Goal: Task Accomplishment & Management: Use online tool/utility

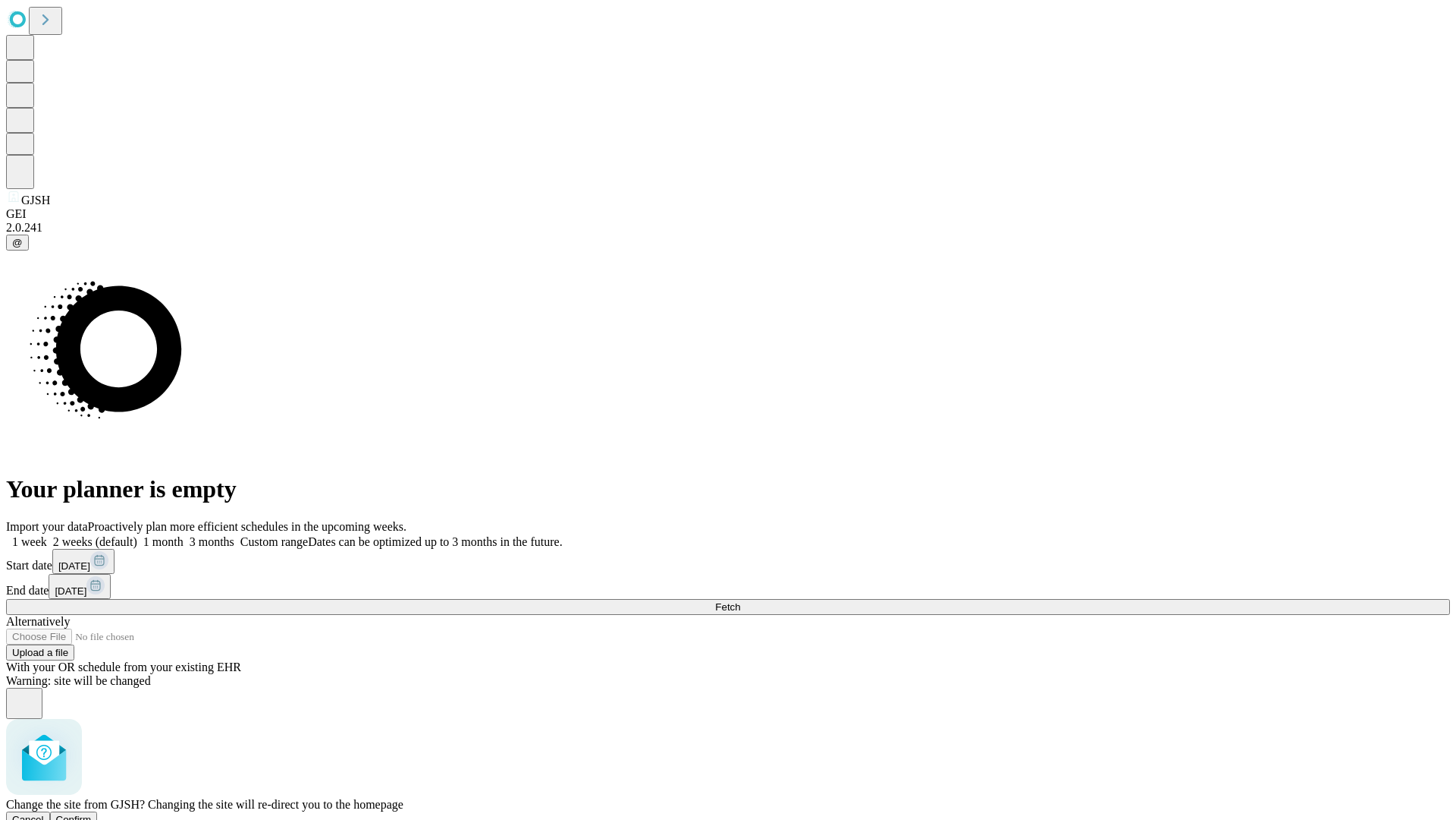
click at [92, 813] on span "Confirm" at bounding box center [74, 819] width 36 height 11
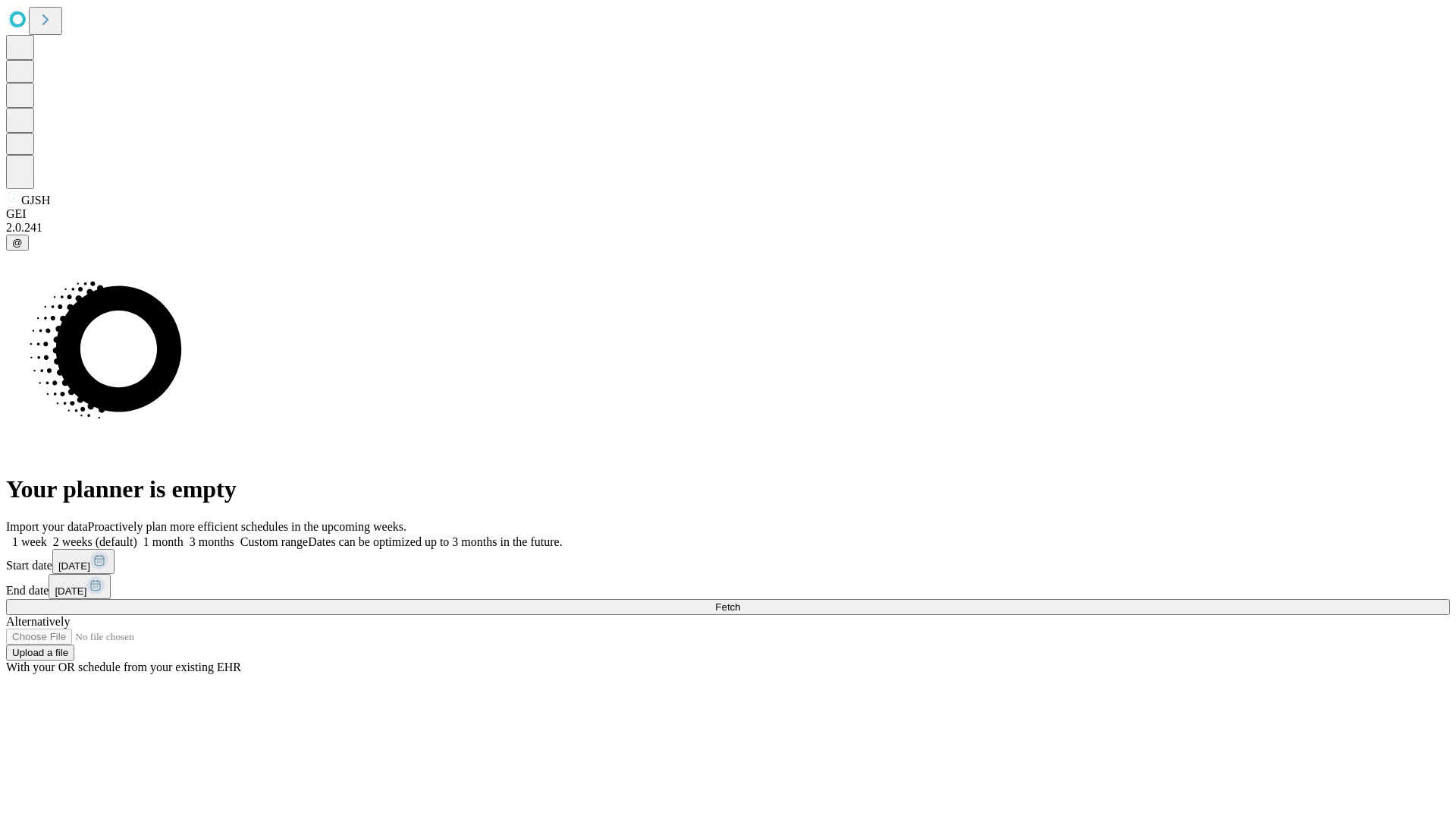
click at [47, 535] on label "1 week" at bounding box center [25, 541] width 41 height 13
click at [740, 601] on span "Fetch" at bounding box center [728, 606] width 25 height 11
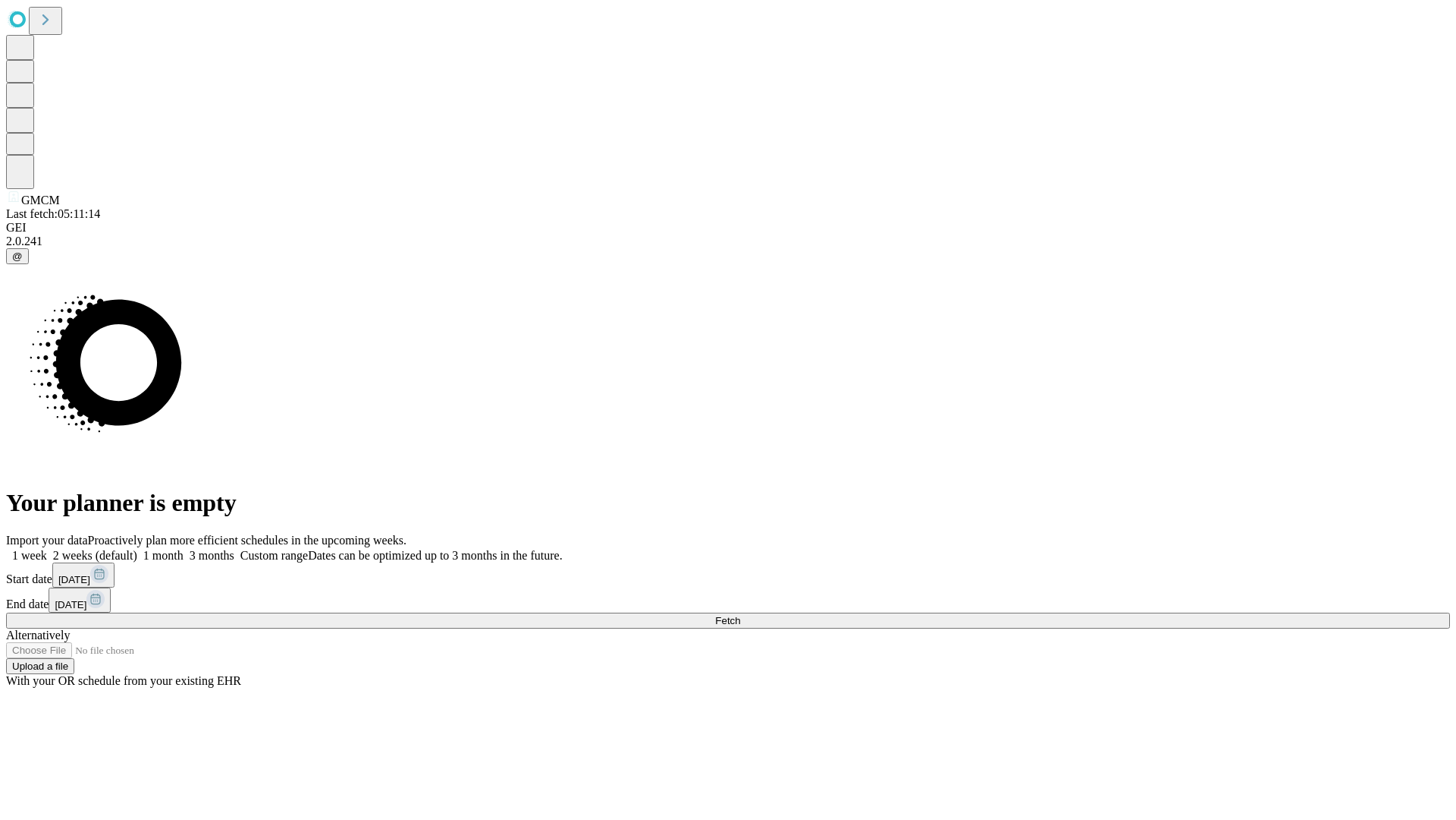
click at [47, 549] on label "1 week" at bounding box center [25, 555] width 41 height 13
click at [740, 615] on span "Fetch" at bounding box center [728, 621] width 25 height 11
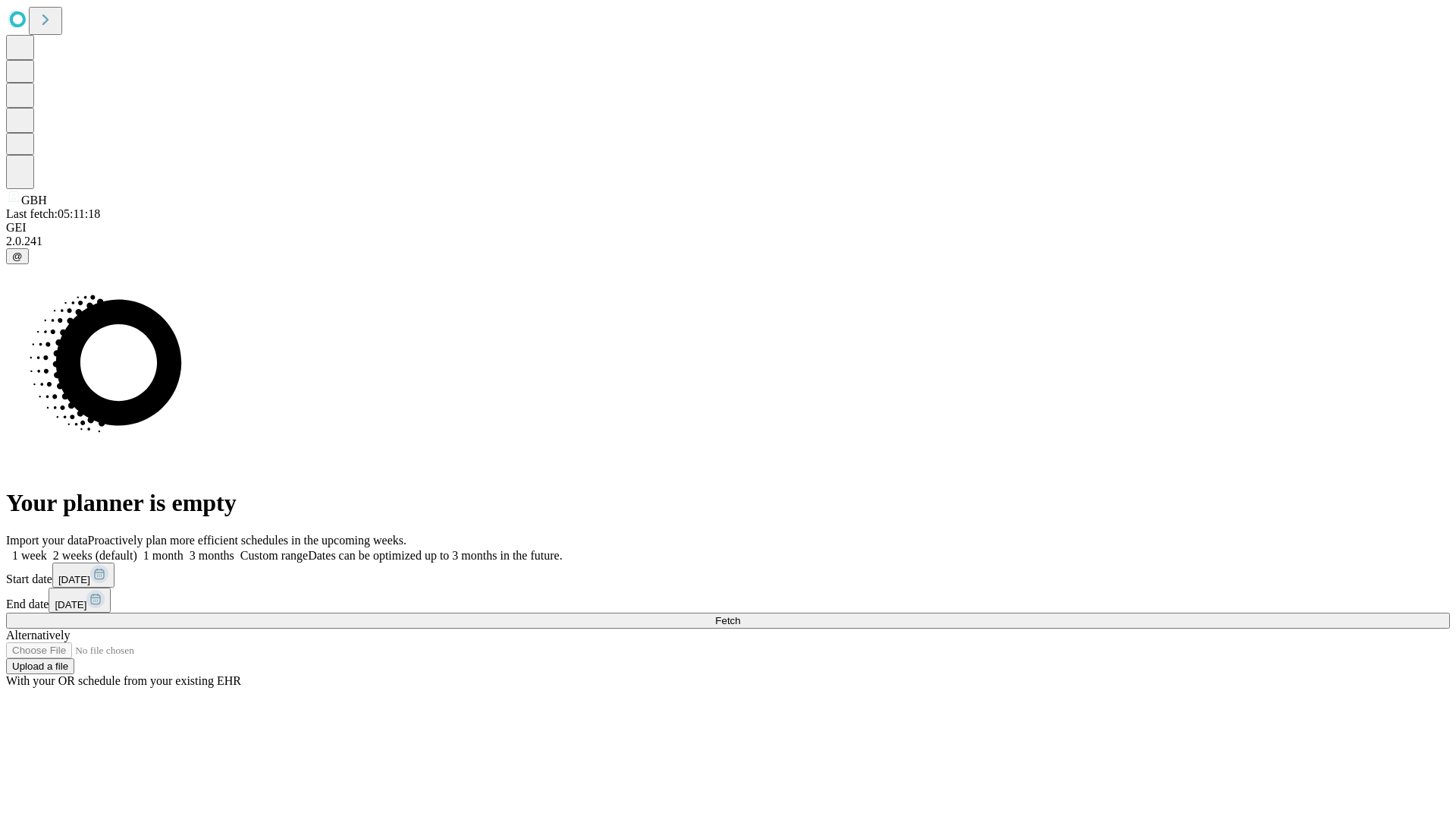
click at [47, 549] on label "1 week" at bounding box center [25, 555] width 41 height 13
click at [740, 615] on span "Fetch" at bounding box center [728, 621] width 25 height 11
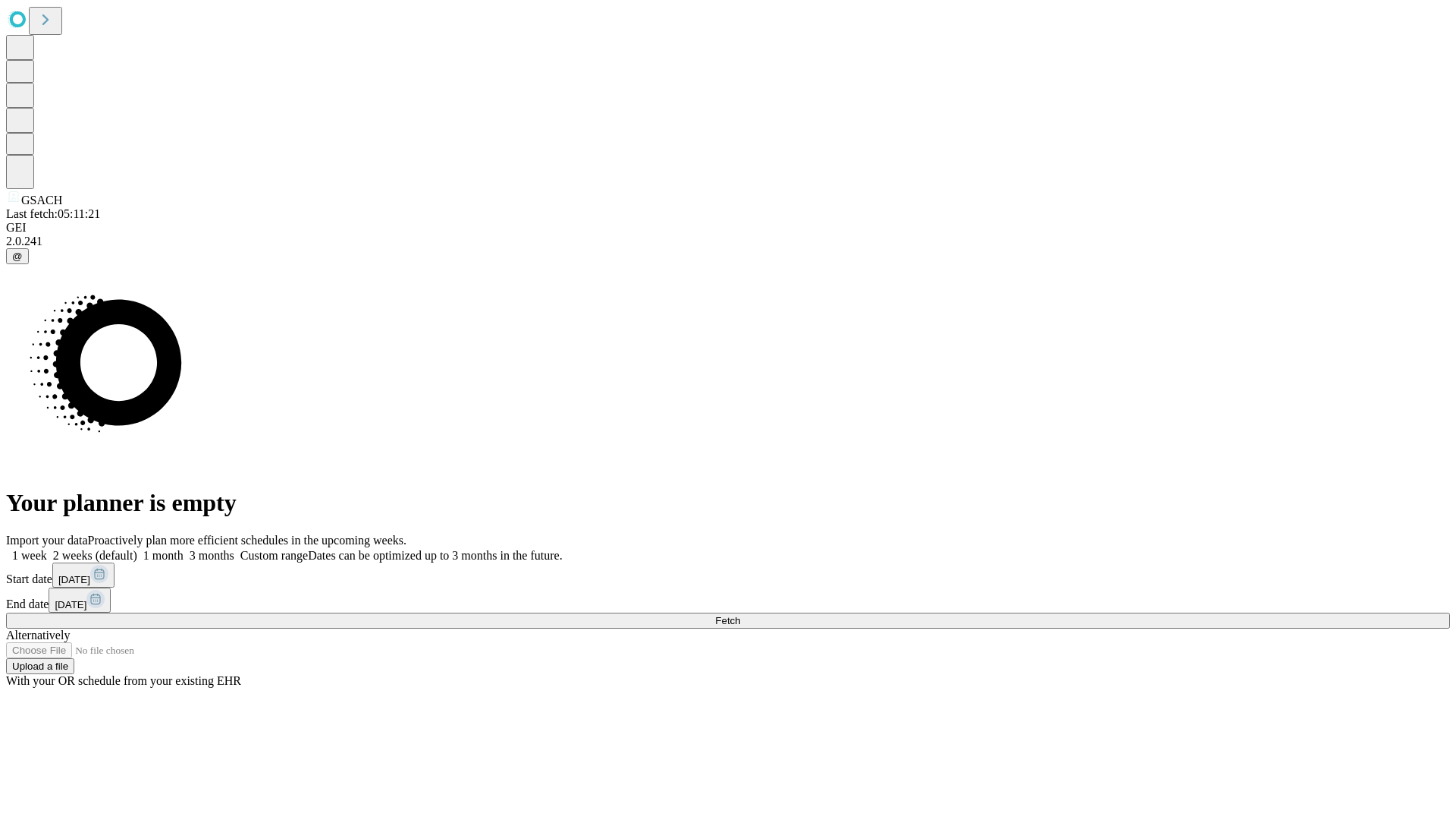
click at [47, 549] on label "1 week" at bounding box center [25, 555] width 41 height 13
click at [740, 615] on span "Fetch" at bounding box center [728, 621] width 25 height 11
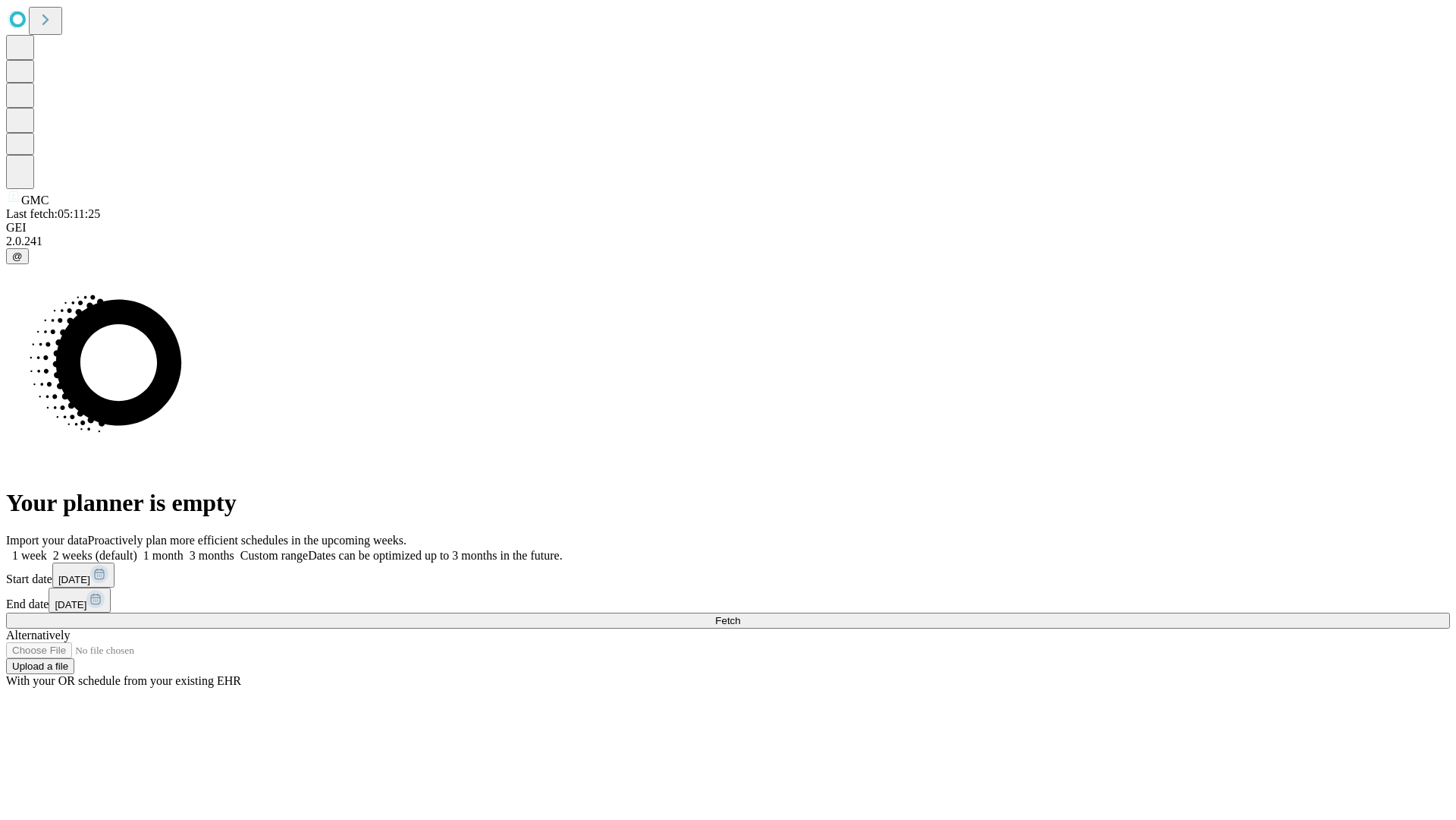
click at [47, 549] on label "1 week" at bounding box center [25, 555] width 41 height 13
click at [740, 615] on span "Fetch" at bounding box center [728, 621] width 25 height 11
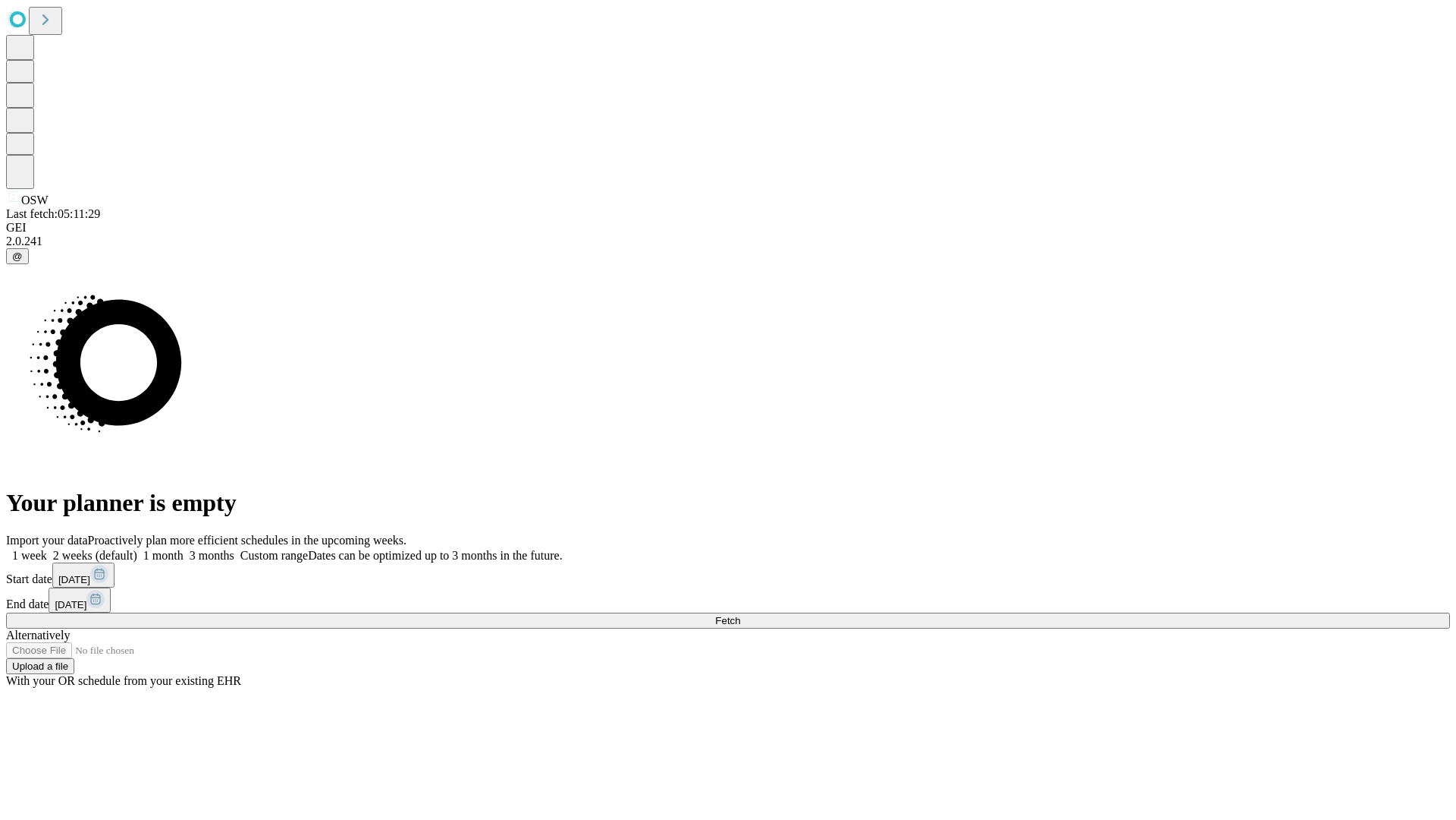
click at [47, 549] on label "1 week" at bounding box center [25, 555] width 41 height 13
click at [740, 615] on span "Fetch" at bounding box center [728, 621] width 25 height 11
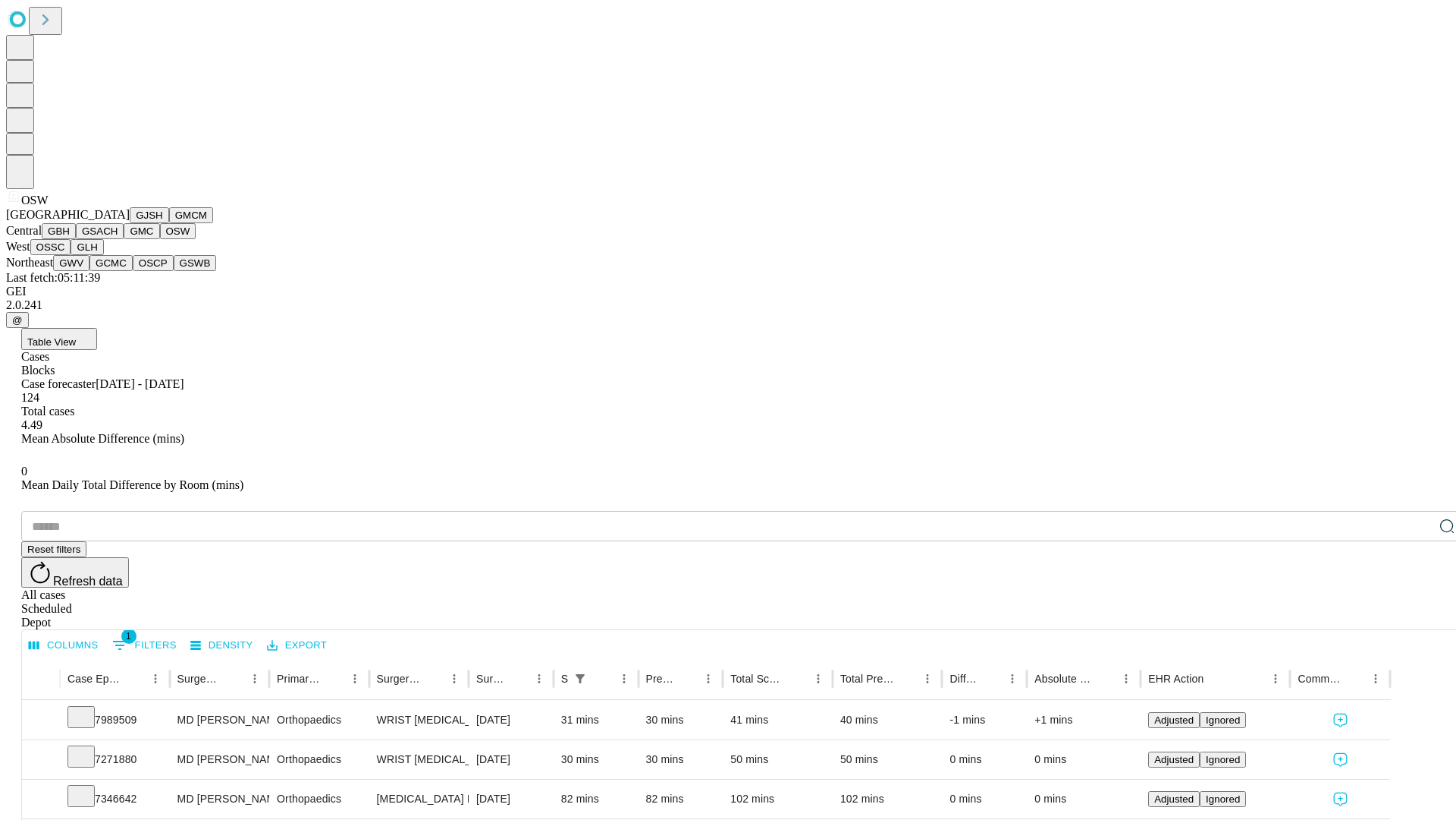
click at [72, 255] on button "OSSC" at bounding box center [50, 247] width 41 height 16
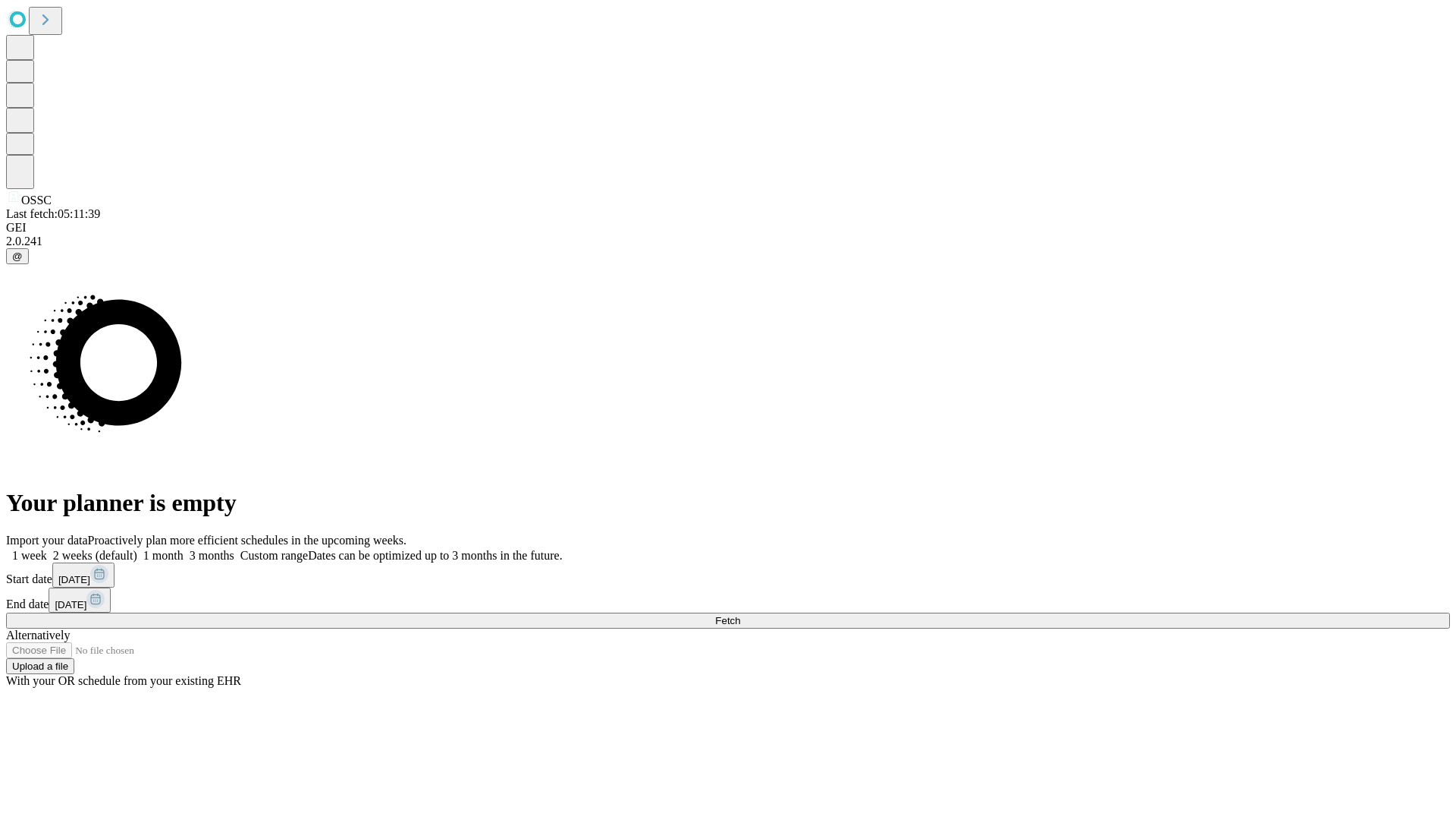
click at [47, 549] on label "1 week" at bounding box center [25, 555] width 41 height 13
click at [740, 615] on span "Fetch" at bounding box center [728, 621] width 25 height 11
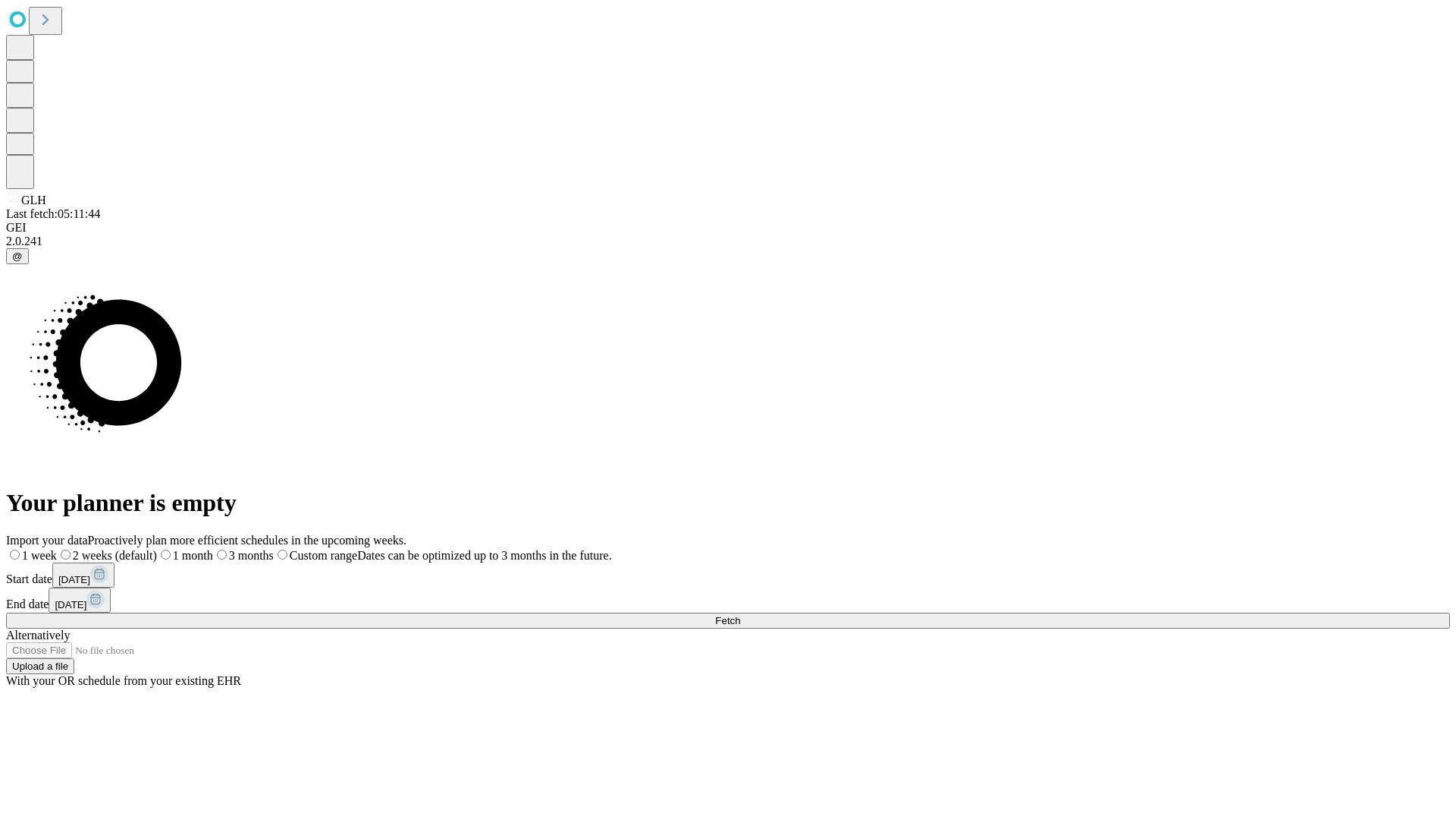
click at [57, 549] on label "1 week" at bounding box center [31, 555] width 51 height 13
click at [740, 615] on span "Fetch" at bounding box center [728, 621] width 25 height 11
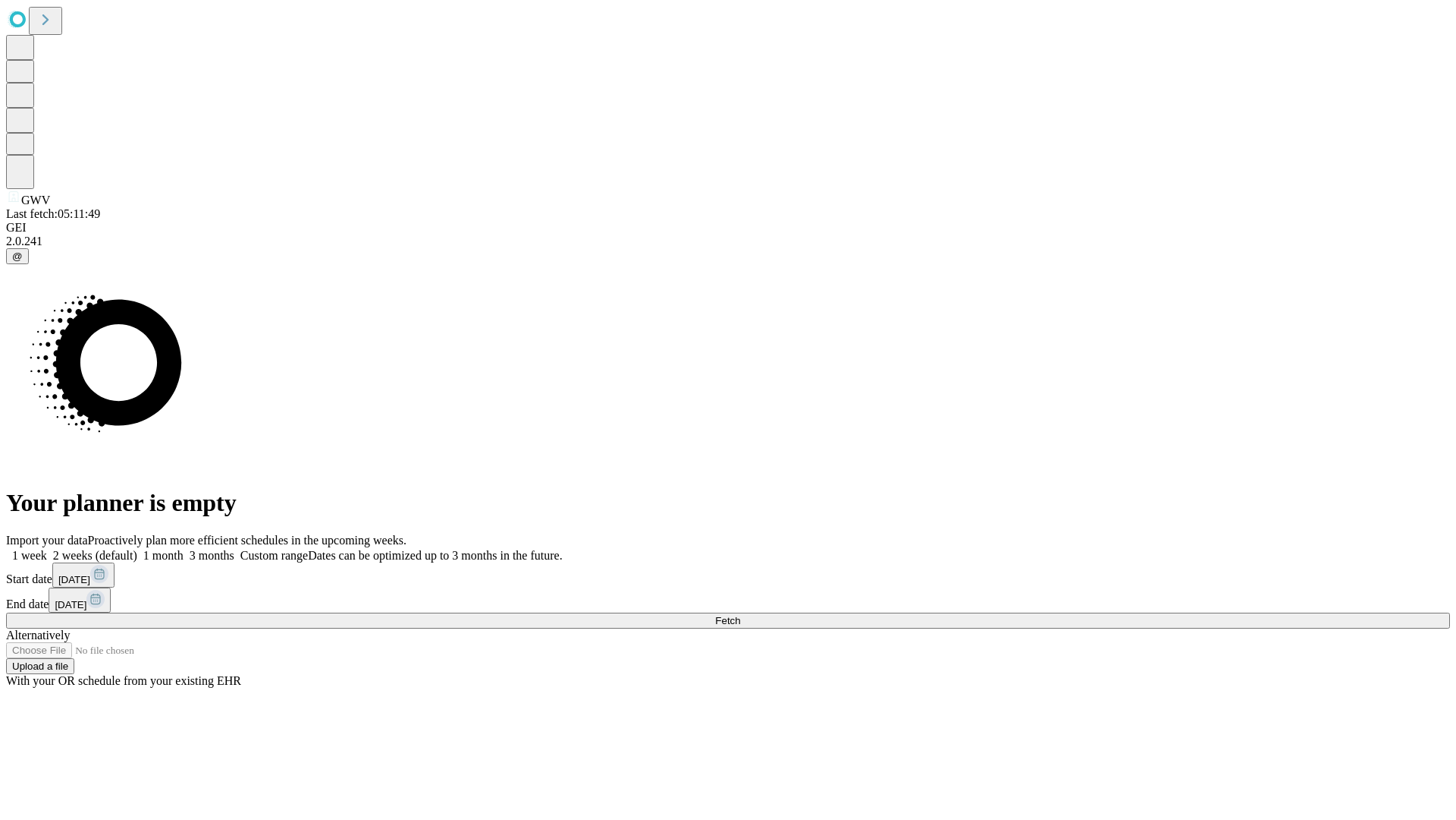
click at [47, 549] on label "1 week" at bounding box center [25, 555] width 41 height 13
click at [740, 615] on span "Fetch" at bounding box center [728, 621] width 25 height 11
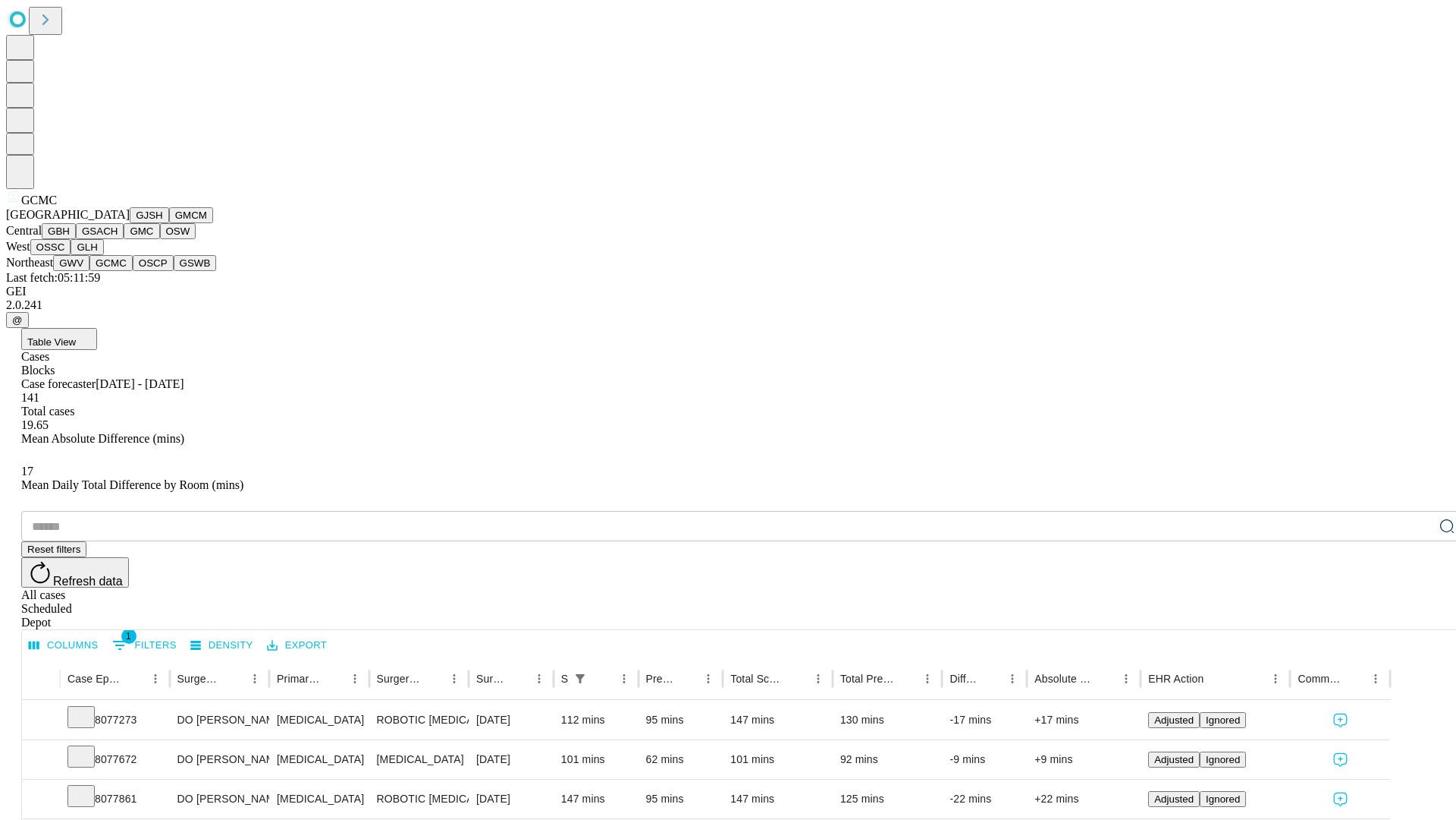
click at [133, 271] on button "OSCP" at bounding box center [153, 263] width 41 height 16
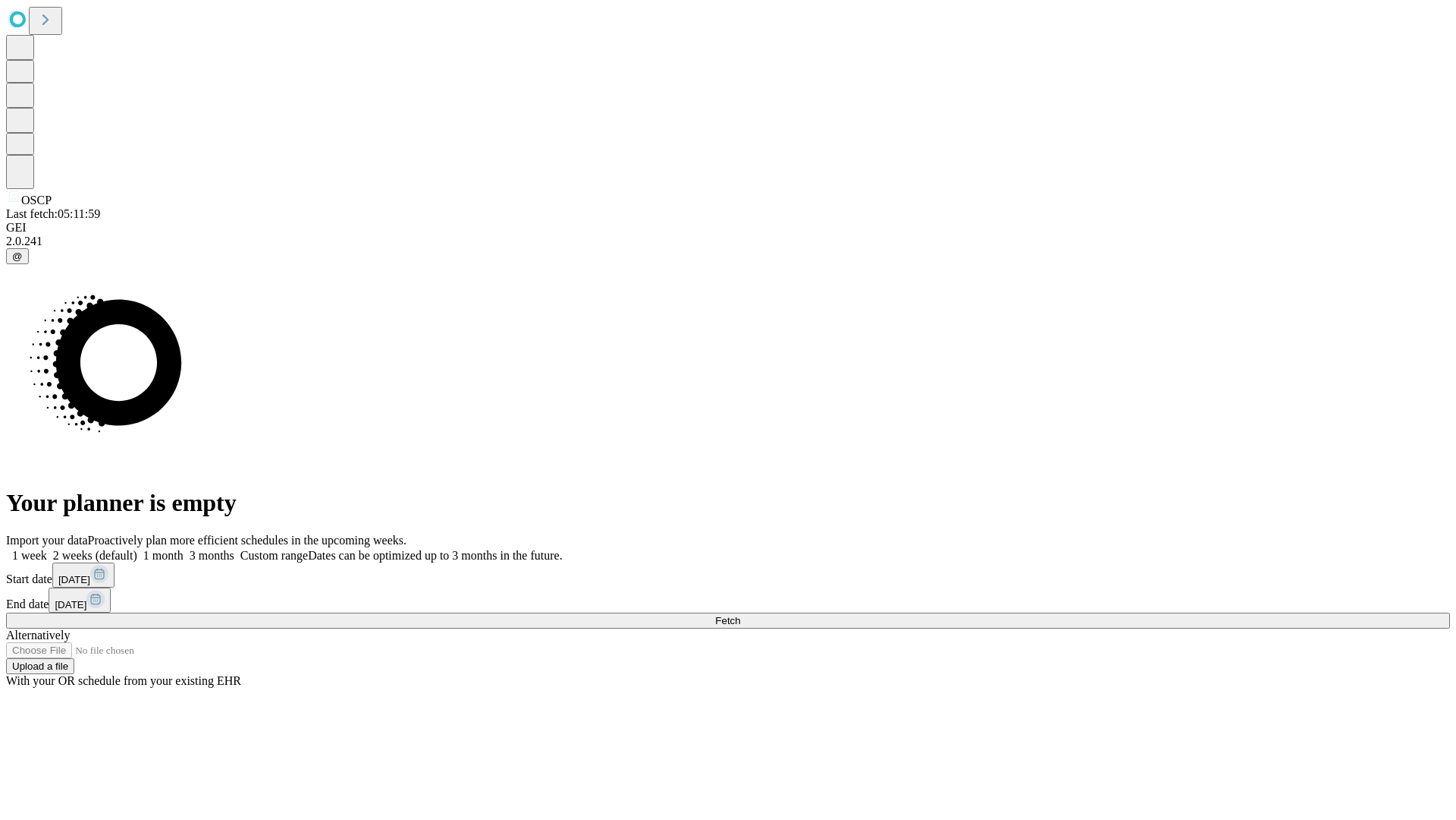
click at [740, 615] on span "Fetch" at bounding box center [728, 621] width 25 height 11
